Goal: Task Accomplishment & Management: Use online tool/utility

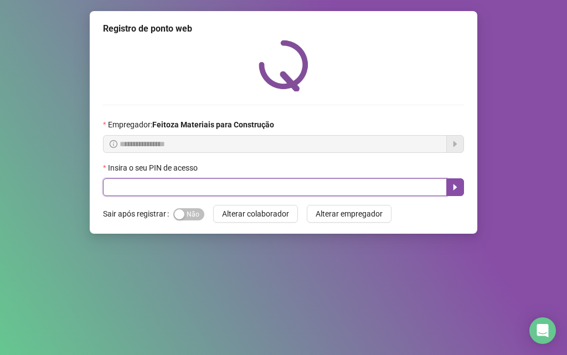
click at [289, 183] on input "text" at bounding box center [275, 187] width 344 height 18
type input "*****"
click at [463, 190] on button "button" at bounding box center [455, 187] width 18 height 18
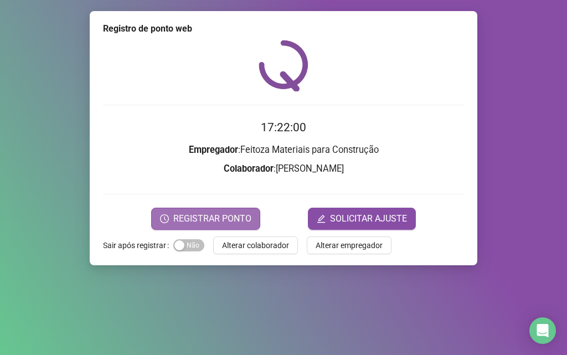
click at [227, 222] on span "REGISTRAR PONTO" at bounding box center [212, 218] width 78 height 13
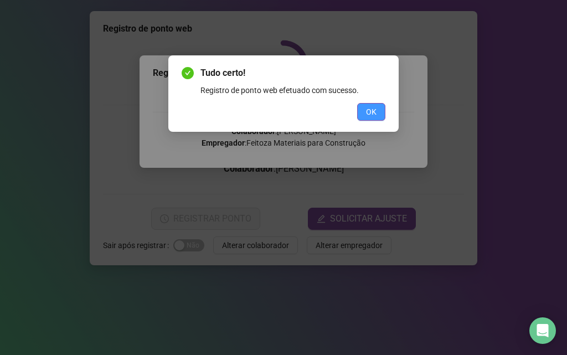
click at [380, 114] on button "OK" at bounding box center [371, 112] width 28 height 18
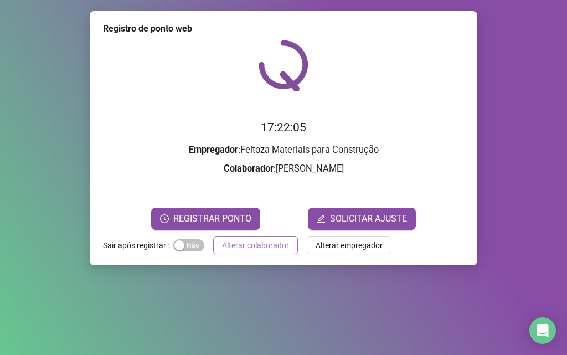
click at [255, 243] on span "Alterar colaborador" at bounding box center [255, 245] width 67 height 12
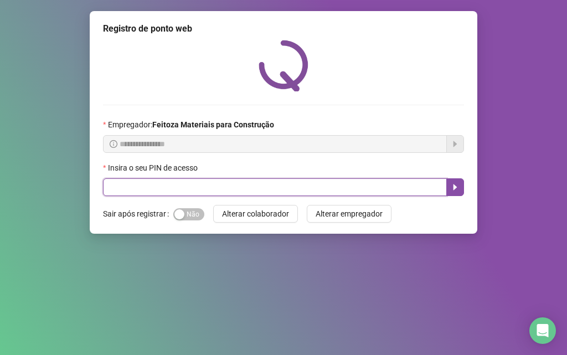
click at [272, 185] on input "text" at bounding box center [275, 187] width 344 height 18
type input "*****"
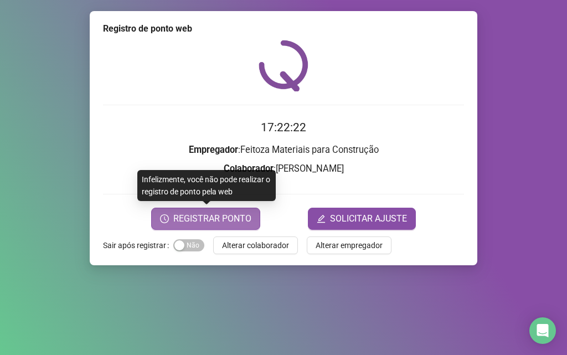
click at [224, 220] on span "REGISTRAR PONTO" at bounding box center [212, 218] width 78 height 13
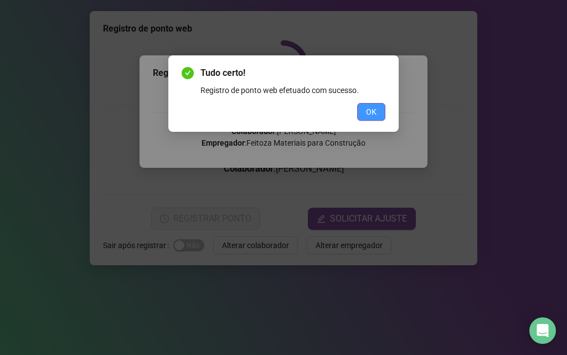
click at [372, 108] on span "OK" at bounding box center [371, 112] width 11 height 12
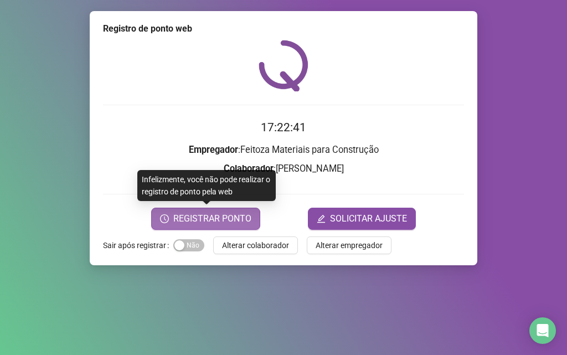
click at [186, 216] on span "REGISTRAR PONTO" at bounding box center [212, 218] width 78 height 13
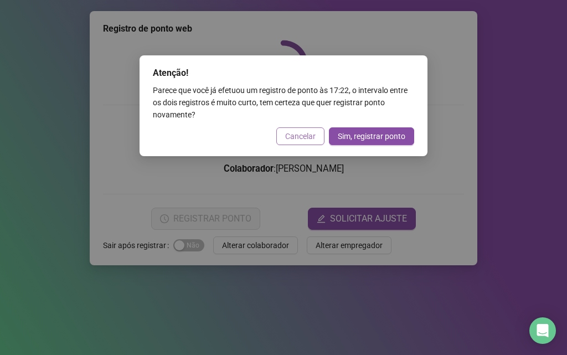
click at [299, 133] on span "Cancelar" at bounding box center [300, 136] width 30 height 12
